Goal: Transaction & Acquisition: Purchase product/service

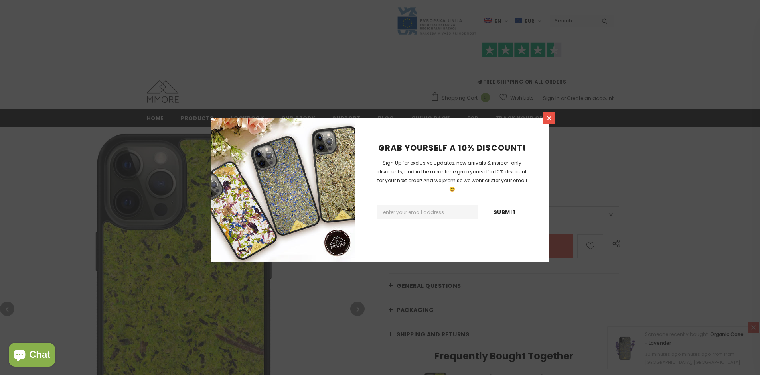
click at [549, 118] on icon at bounding box center [549, 118] width 4 height 4
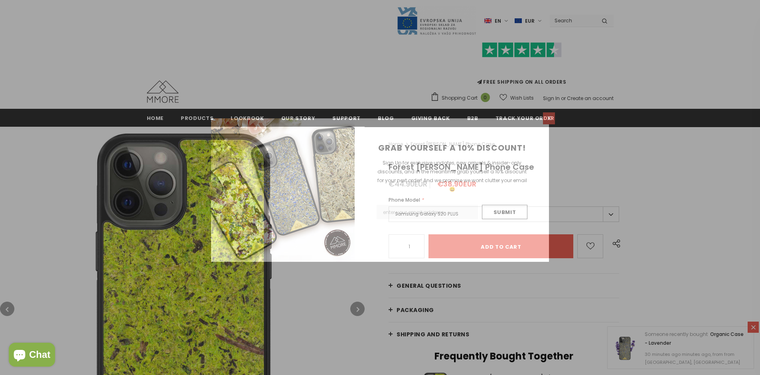
click at [549, 118] on icon at bounding box center [549, 118] width 4 height 4
